Goal: Navigation & Orientation: Find specific page/section

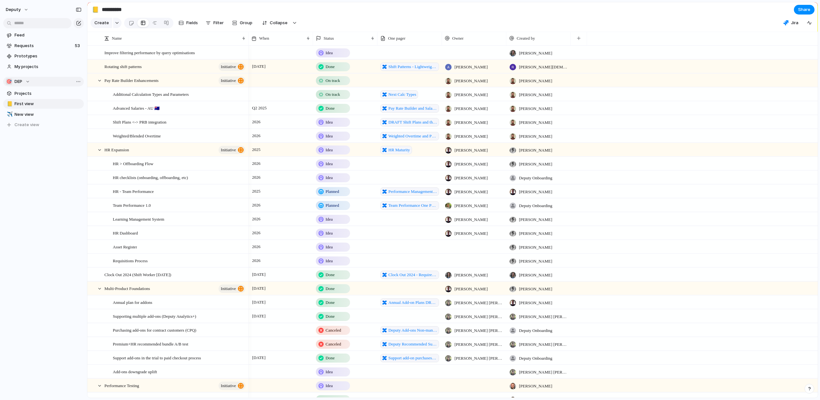
click at [25, 77] on button "🎯 DEP" at bounding box center [43, 82] width 81 height 10
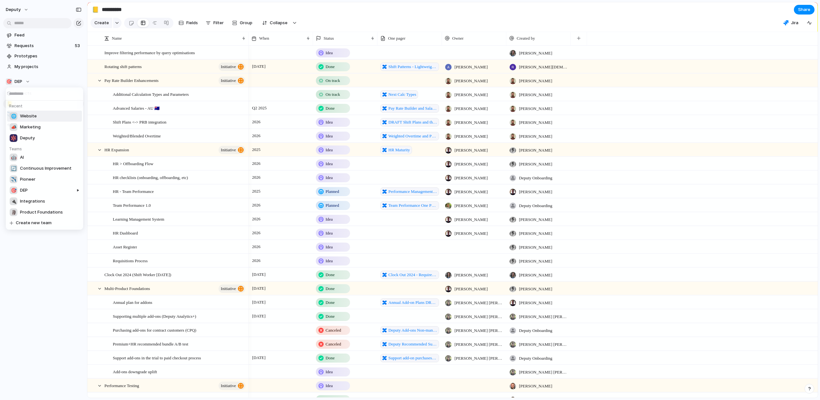
click at [29, 114] on span "Website" at bounding box center [28, 116] width 17 height 6
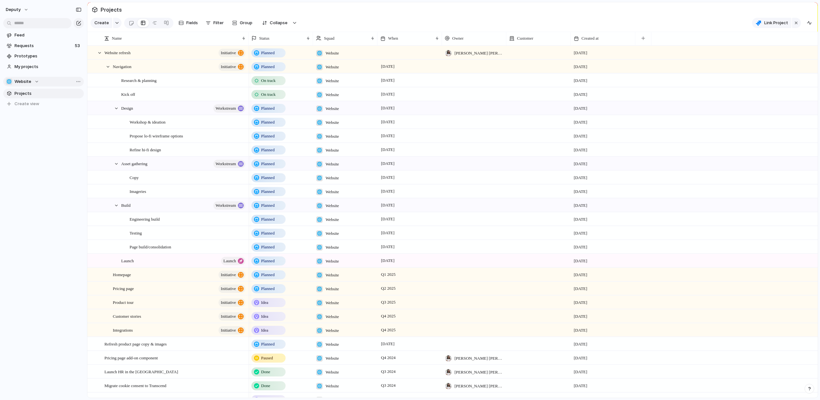
click at [22, 79] on span "Website" at bounding box center [23, 81] width 17 height 6
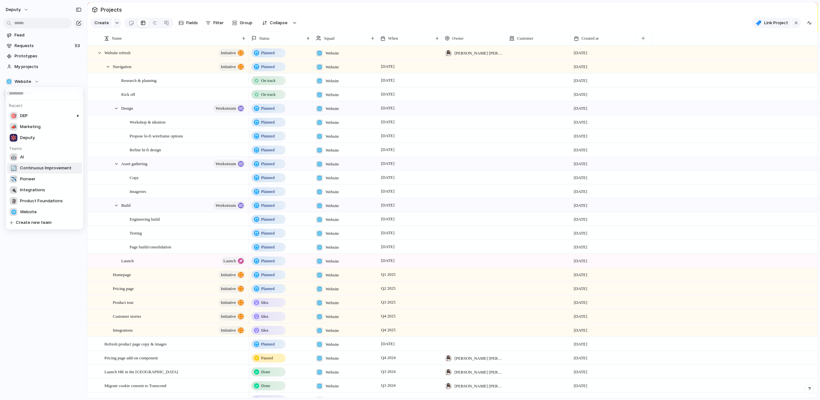
click at [37, 168] on span "Continuous Improvement" at bounding box center [46, 168] width 52 height 6
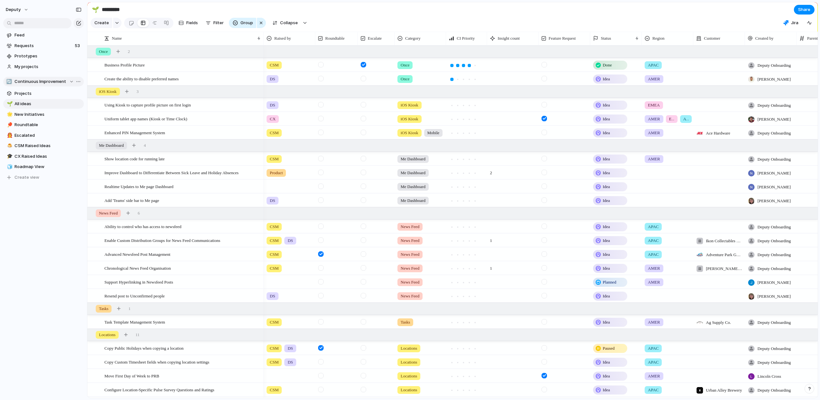
click at [28, 80] on span "Continuous Improvement" at bounding box center [41, 81] width 52 height 6
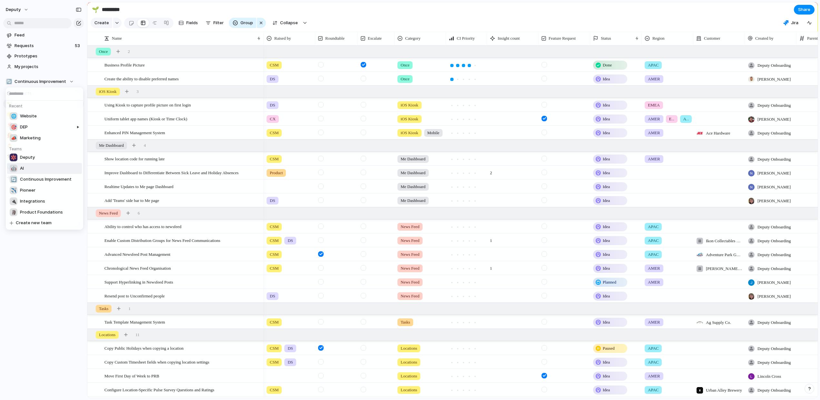
click at [35, 170] on li "🤖 AI" at bounding box center [44, 168] width 75 height 11
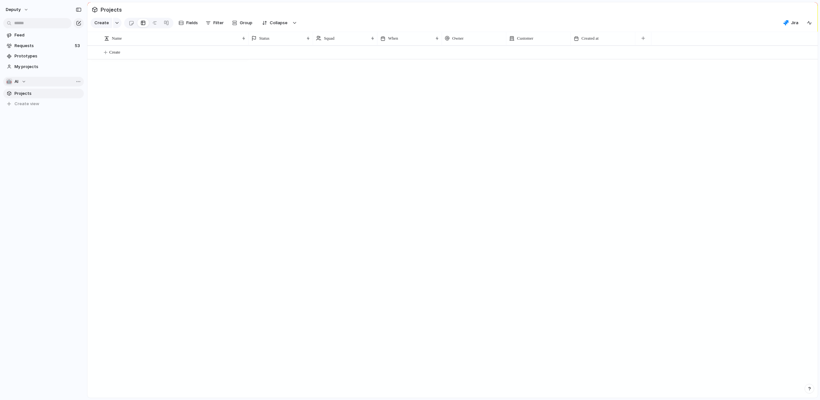
click at [22, 81] on div "🤖 AI" at bounding box center [16, 81] width 20 height 6
